Goal: Task Accomplishment & Management: Complete application form

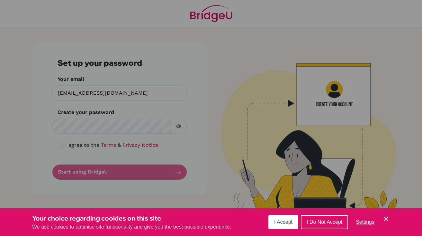
click at [283, 220] on span "I Accept" at bounding box center [283, 221] width 18 height 5
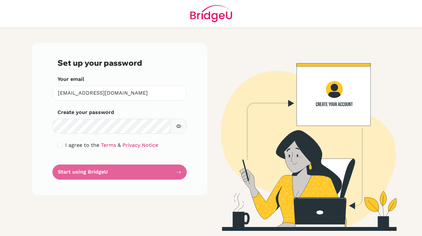
click at [157, 104] on form "Set up your password Your email cwhite1865@gmail.com Invalid email Create your …" at bounding box center [120, 118] width 124 height 121
click at [60, 145] on input "checkbox" at bounding box center [60, 144] width 5 height 5
checkbox input "true"
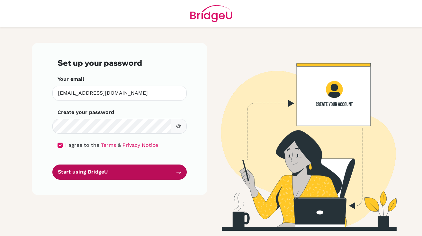
click at [77, 171] on button "Start using BridgeU" at bounding box center [119, 171] width 134 height 15
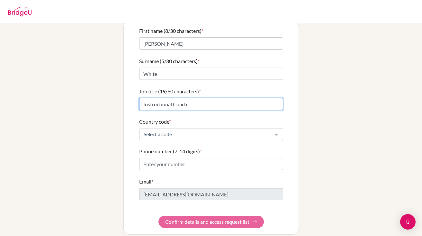
scroll to position [52, 0]
type input "Instructional Coach"
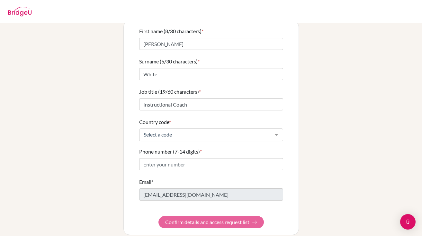
click at [159, 131] on div "Select a code" at bounding box center [211, 134] width 144 height 13
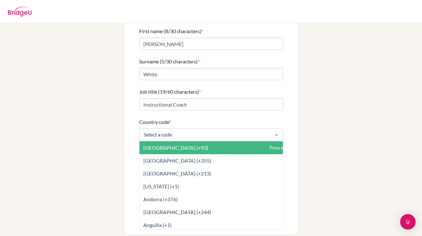
type input "u"
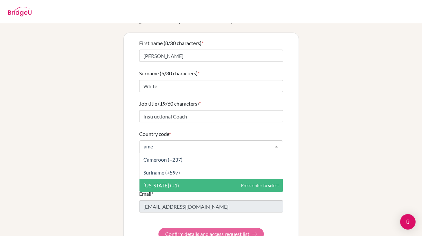
scroll to position [0, 0]
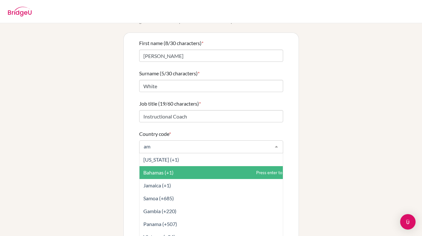
type input "a"
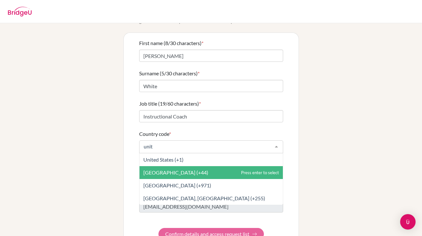
type input "unite"
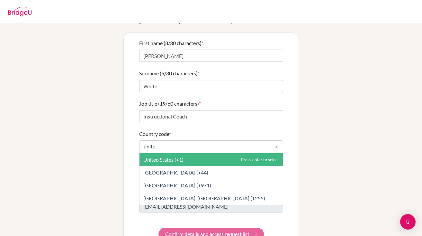
click at [161, 156] on span "United States (+1)" at bounding box center [163, 159] width 40 height 6
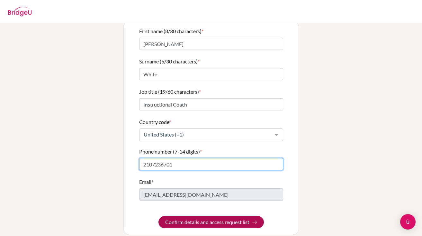
scroll to position [52, 0]
type input "2107236701"
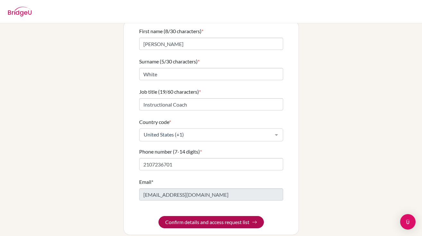
click at [189, 217] on button "Confirm details and access request list" at bounding box center [211, 222] width 105 height 12
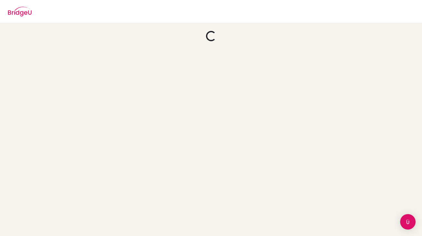
scroll to position [0, 0]
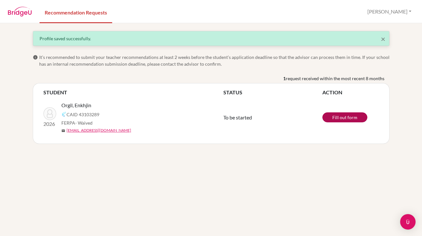
click at [338, 118] on link "Fill out form" at bounding box center [344, 117] width 45 height 10
click at [51, 113] on img at bounding box center [49, 113] width 13 height 13
click at [76, 104] on span "Orgil, Enkhjin" at bounding box center [76, 105] width 30 height 8
click at [240, 117] on span "To be started" at bounding box center [237, 117] width 29 height 6
click at [403, 10] on button "[PERSON_NAME]" at bounding box center [390, 11] width 50 height 12
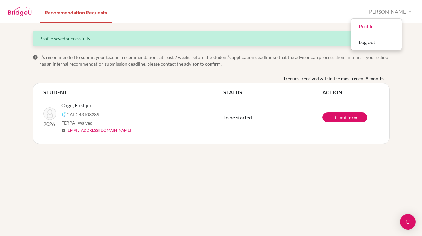
click at [303, 17] on nav "Recommendation Requests [PERSON_NAME] Profile Log out" at bounding box center [211, 11] width 422 height 22
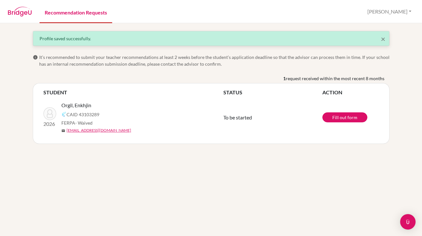
click at [96, 14] on link "Recommendation Requests" at bounding box center [76, 12] width 73 height 22
click at [345, 119] on link "Fill out form" at bounding box center [344, 117] width 45 height 10
